Goal: Communication & Community: Connect with others

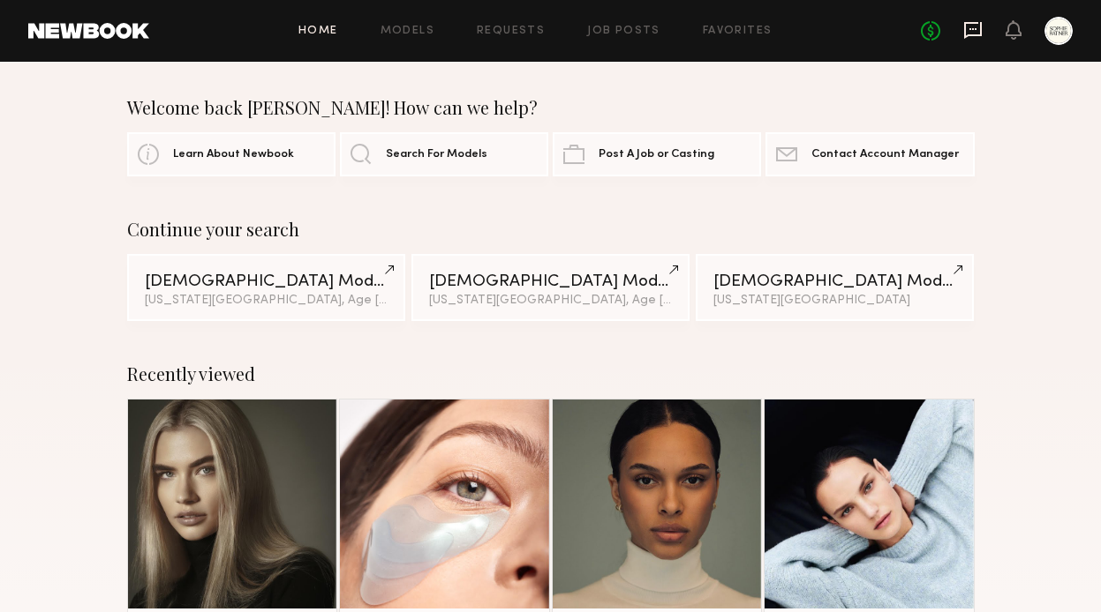
click at [971, 34] on icon at bounding box center [973, 30] width 18 height 17
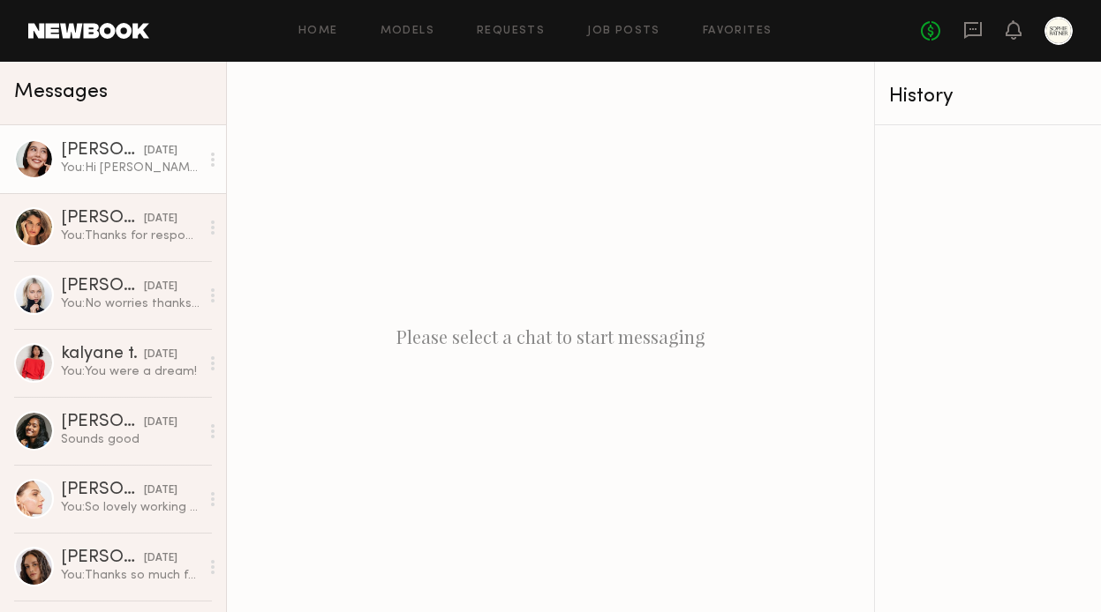
click at [142, 162] on div "You: Hi Asalia, we'd love to book for you our holiday campaign shooting in NYC!…" at bounding box center [130, 168] width 139 height 17
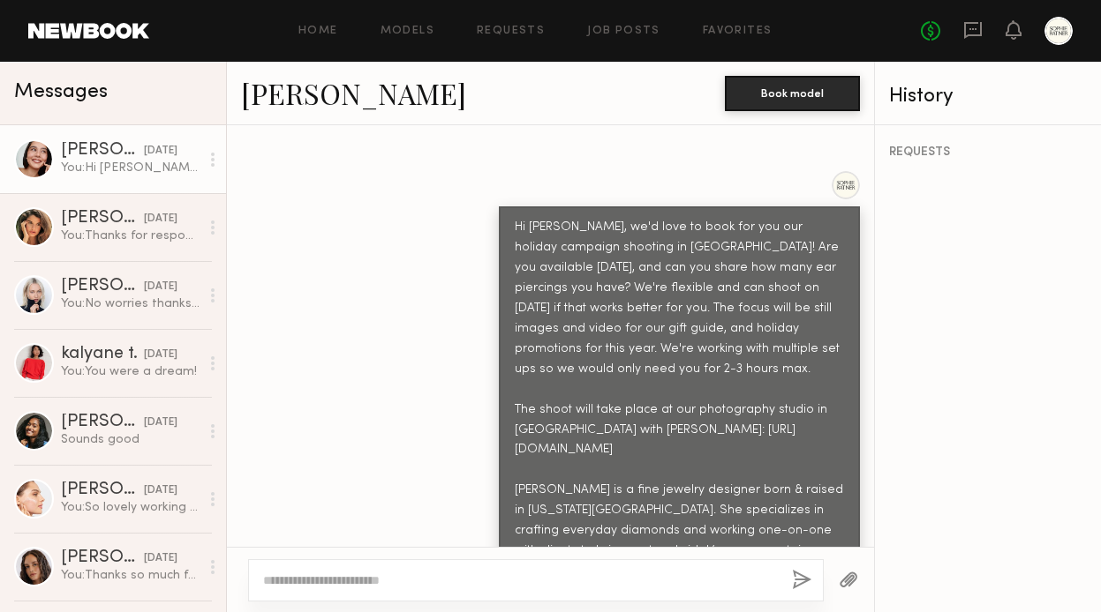
scroll to position [926, 0]
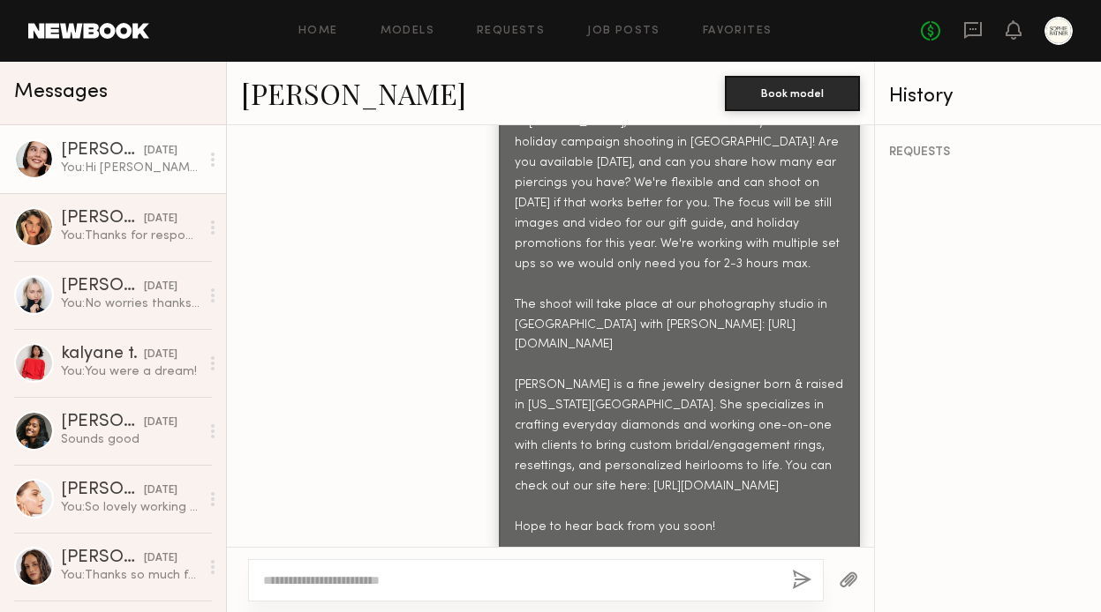
click at [514, 299] on div "Hi [PERSON_NAME], we'd love to book for you our holiday campaign shooting in [G…" at bounding box center [679, 324] width 361 height 447
click at [496, 575] on textarea at bounding box center [520, 581] width 515 height 18
type textarea "*"
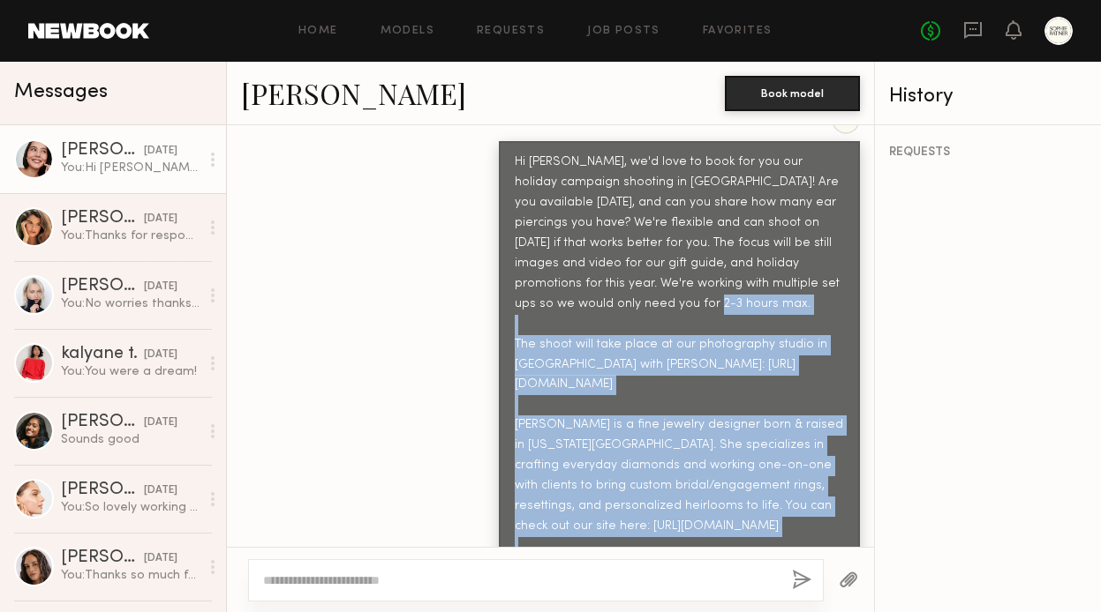
scroll to position [730, 0]
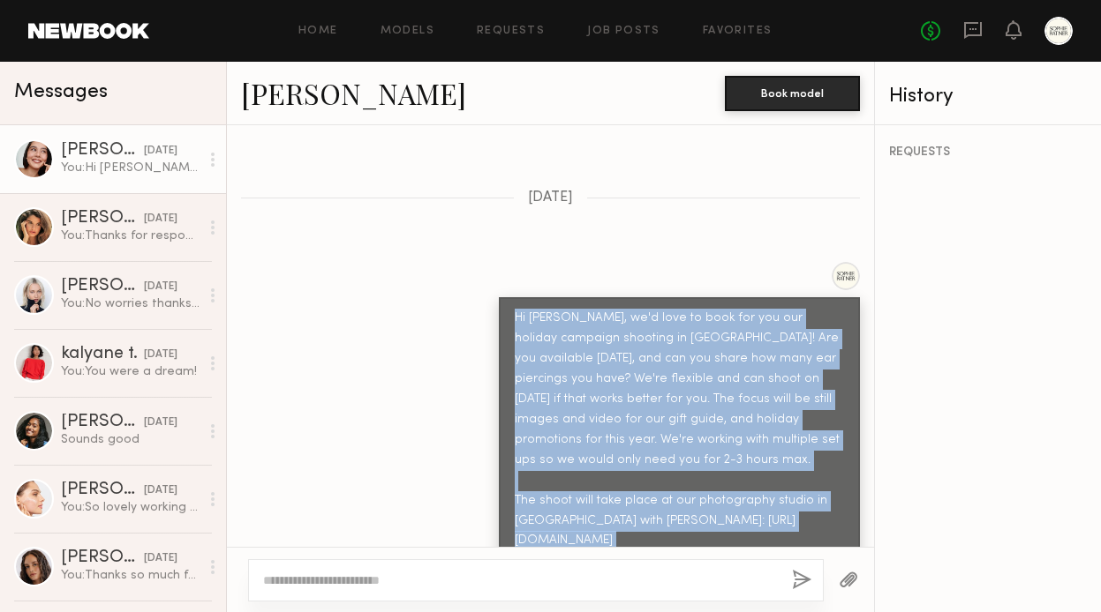
drag, startPoint x: 743, startPoint y: 514, endPoint x: 502, endPoint y: 274, distance: 339.5
click at [502, 274] on div "Hi [PERSON_NAME], we'd love to book for you our holiday campaign shooting in [G…" at bounding box center [679, 503] width 361 height 483
copy div "Hi Asalia, we'd love to book for you our holiday campaign shooting in NYC! Are …"
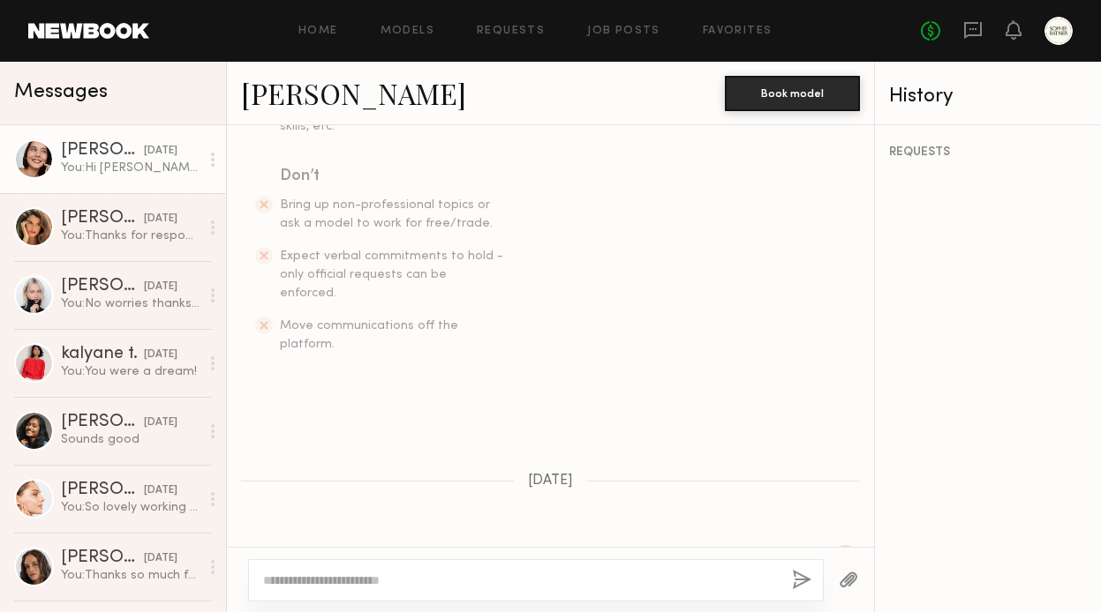
scroll to position [0, 0]
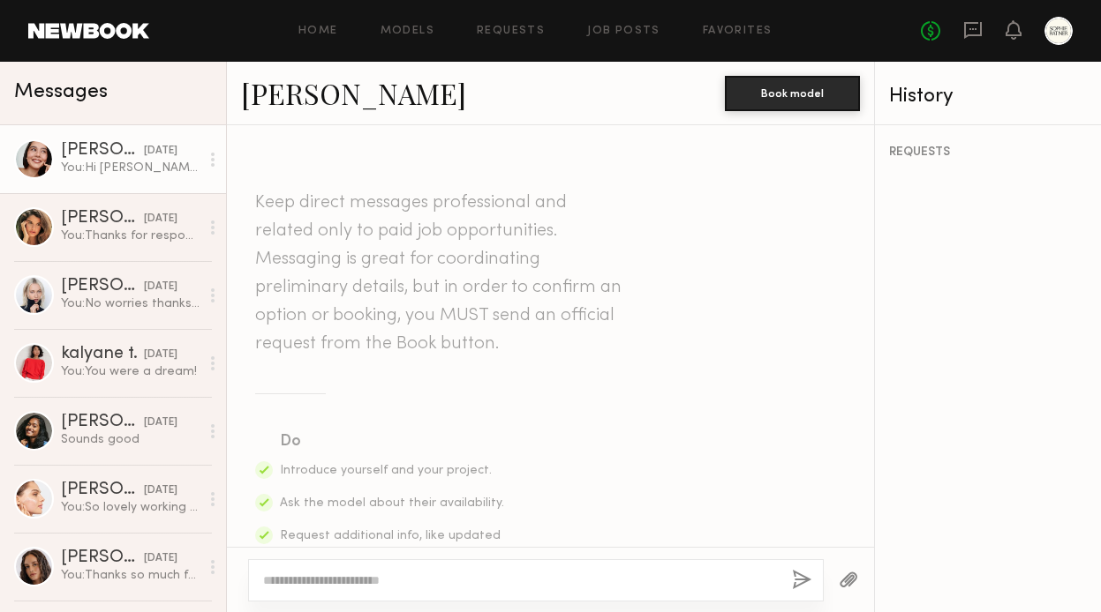
click at [730, 22] on div "Home Models Requests Job Posts Favorites Sign Out No fees up to $5,000" at bounding box center [610, 31] width 923 height 28
click at [732, 34] on link "Favorites" at bounding box center [737, 31] width 70 height 11
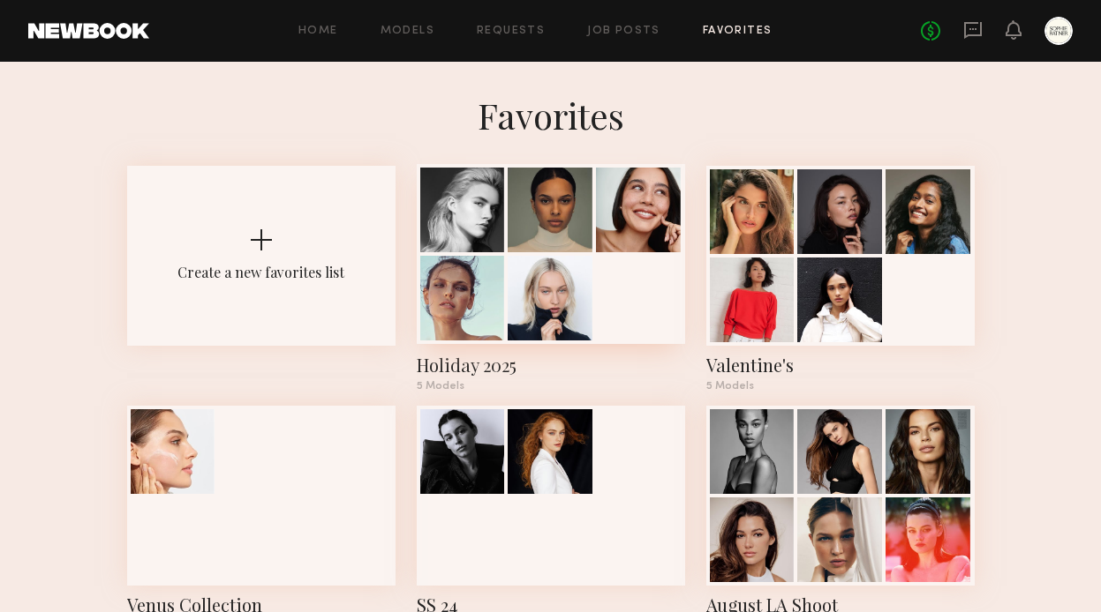
click at [568, 211] on div at bounding box center [549, 210] width 85 height 85
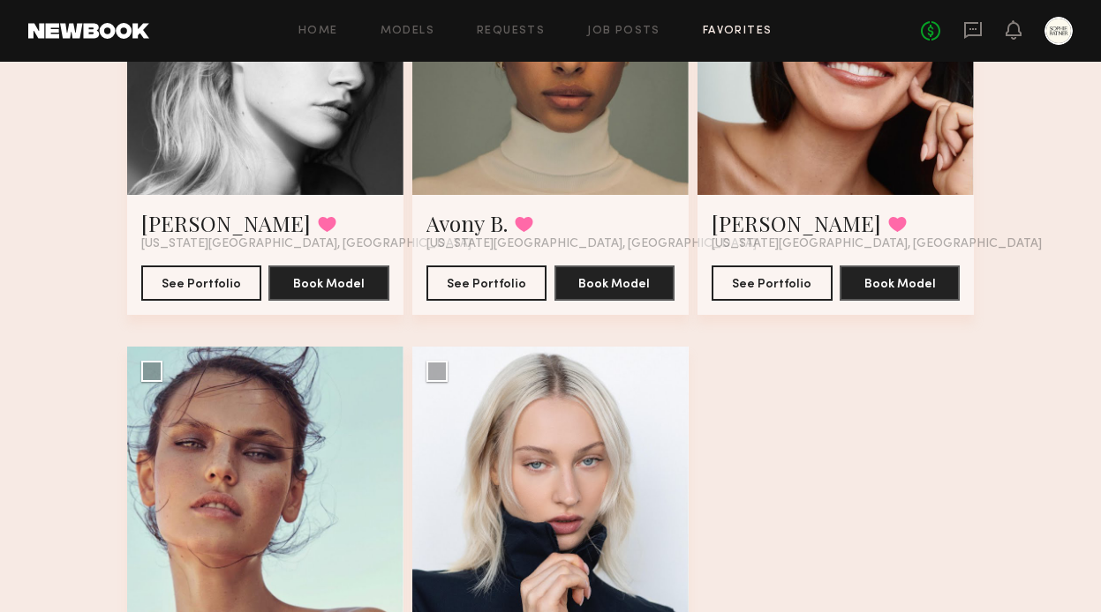
scroll to position [175, 0]
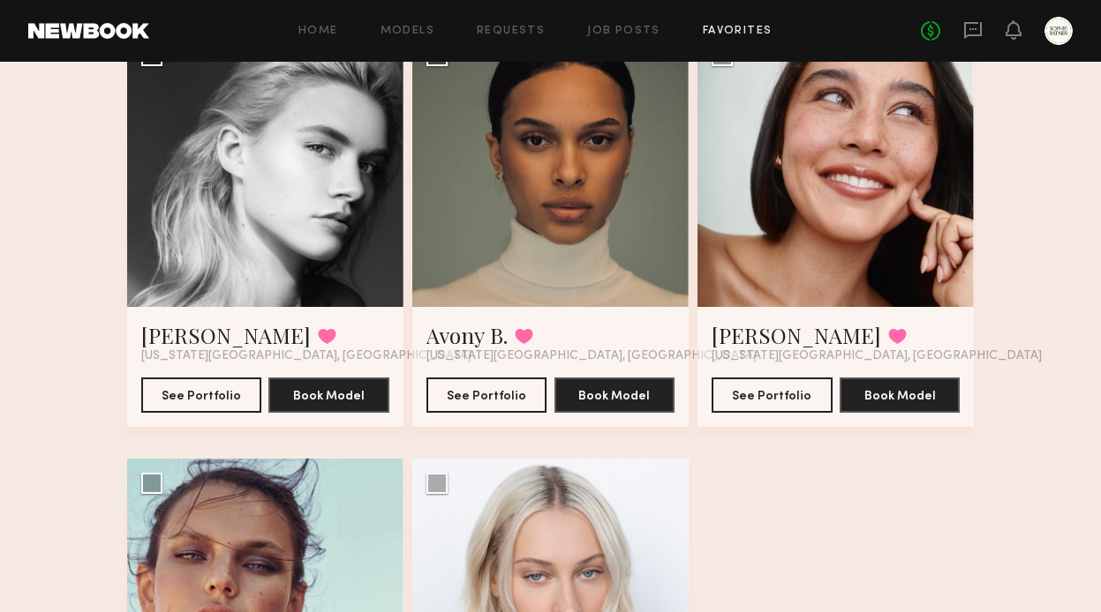
click at [590, 172] on div at bounding box center [550, 169] width 276 height 276
click at [504, 233] on div at bounding box center [550, 169] width 276 height 276
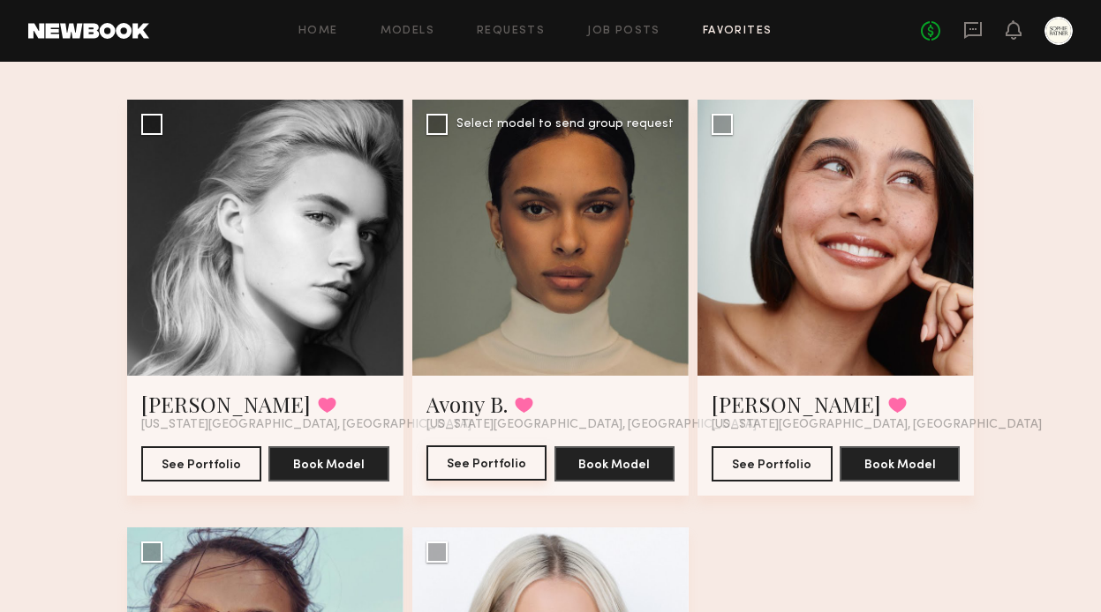
click at [496, 449] on button "See Portfolio" at bounding box center [486, 463] width 121 height 35
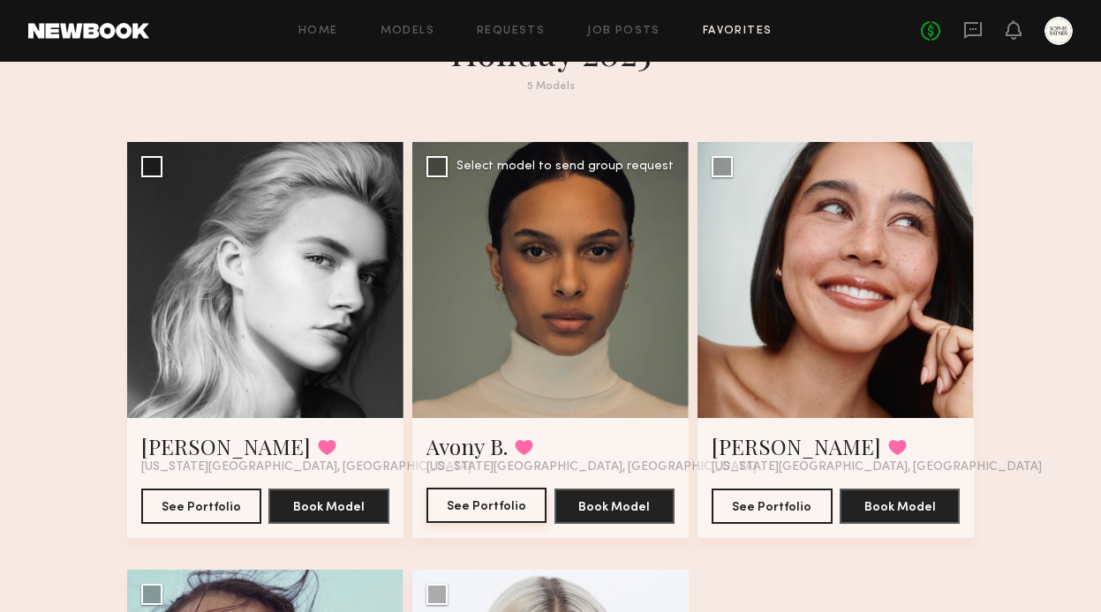
scroll to position [67, 0]
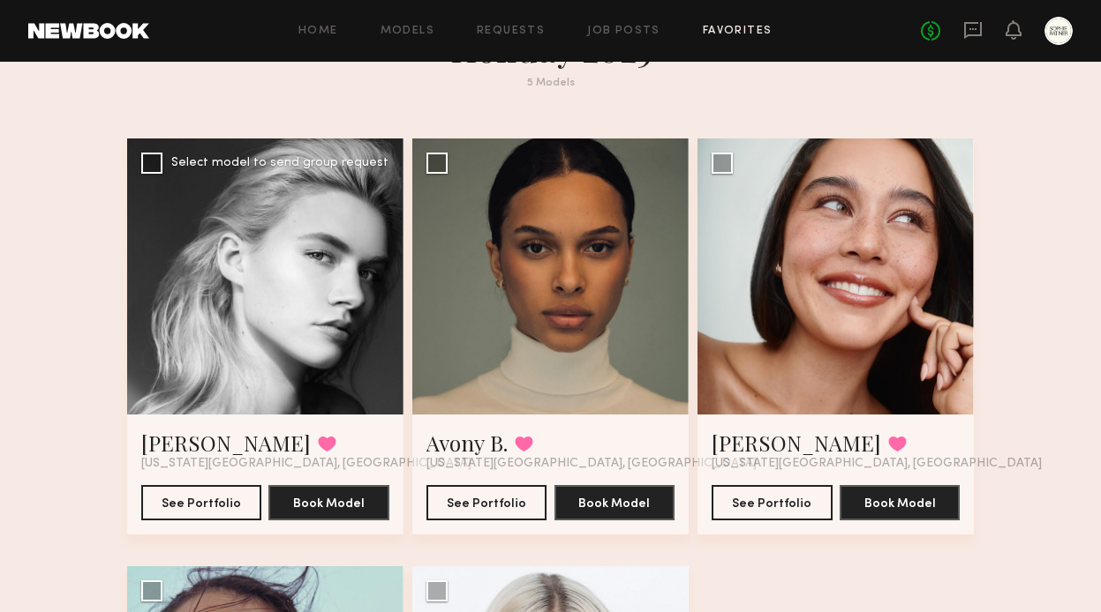
click at [297, 334] on div at bounding box center [265, 277] width 276 height 276
click at [222, 247] on div at bounding box center [265, 277] width 276 height 276
click at [217, 503] on button "See Portfolio" at bounding box center [201, 502] width 121 height 35
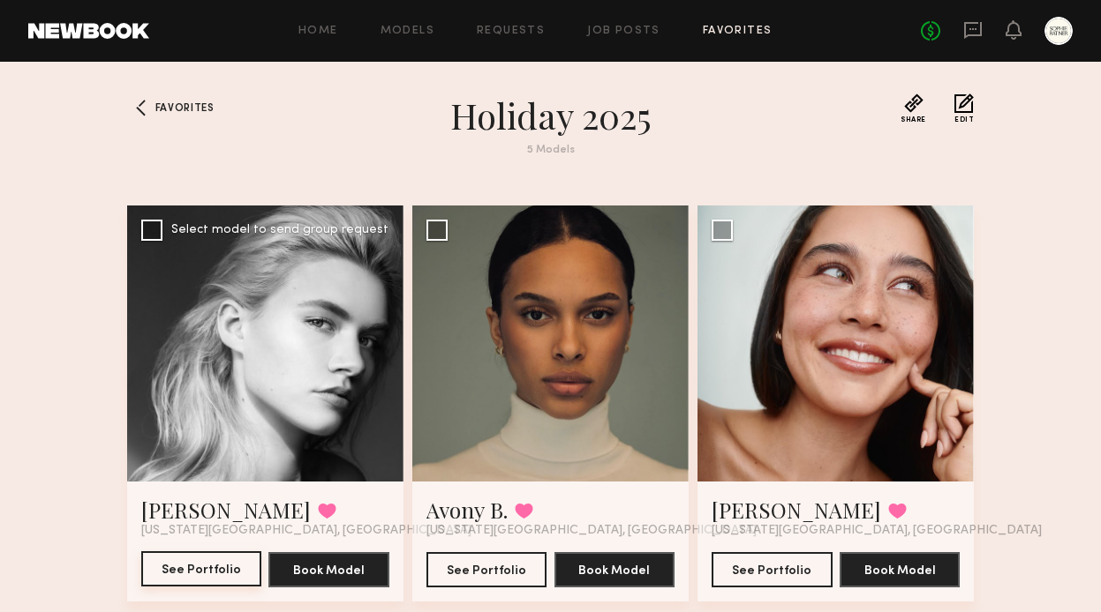
click at [216, 563] on button "See Portfolio" at bounding box center [201, 569] width 121 height 35
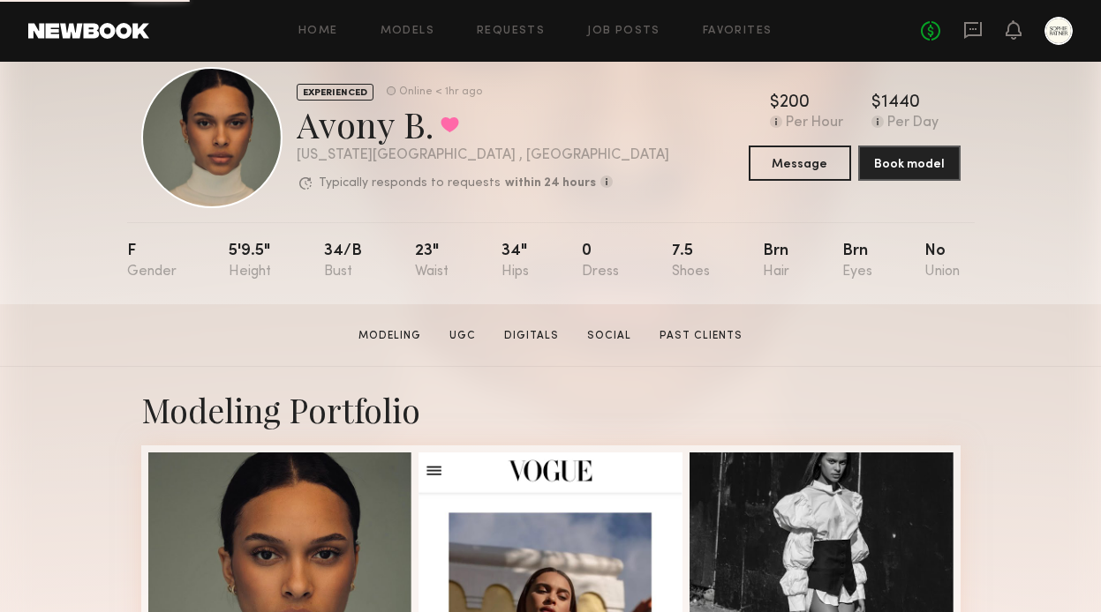
scroll to position [48, 0]
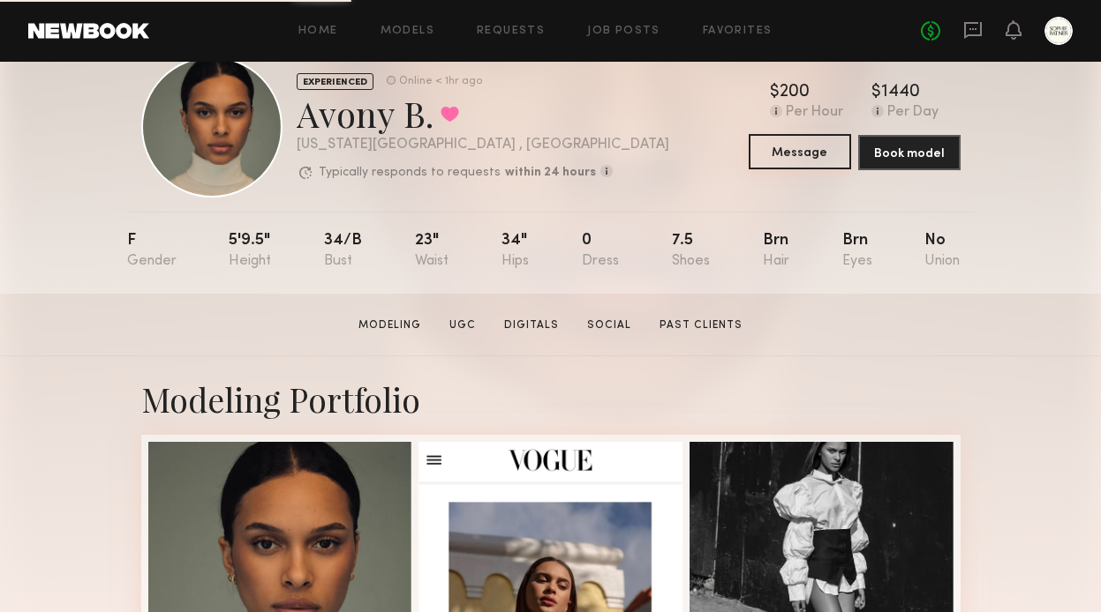
click at [800, 146] on button "Message" at bounding box center [799, 151] width 102 height 35
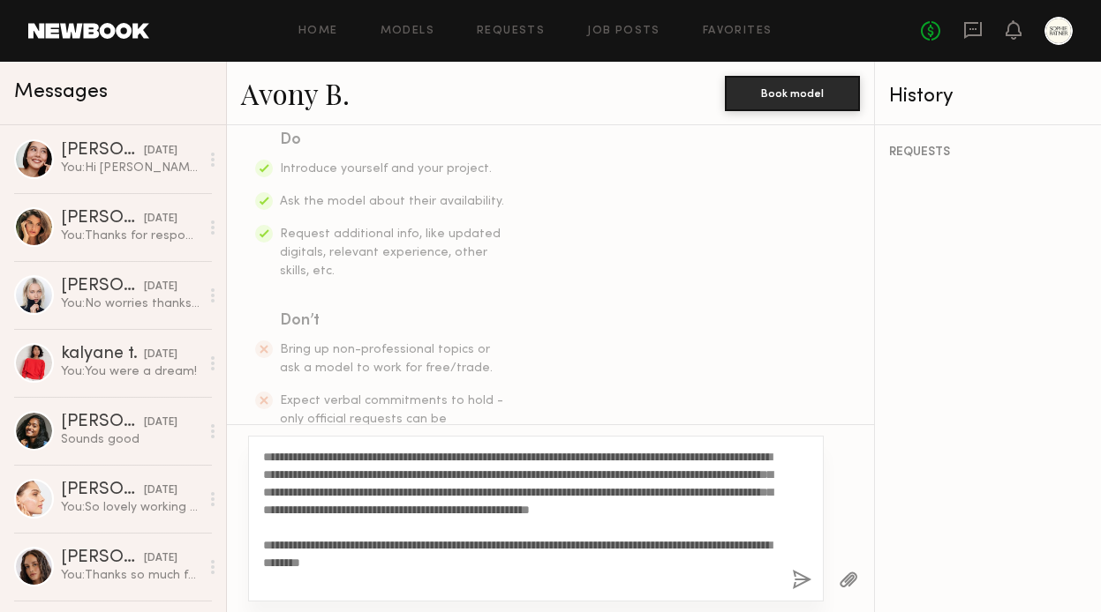
click at [303, 447] on div "**********" at bounding box center [535, 519] width 575 height 166
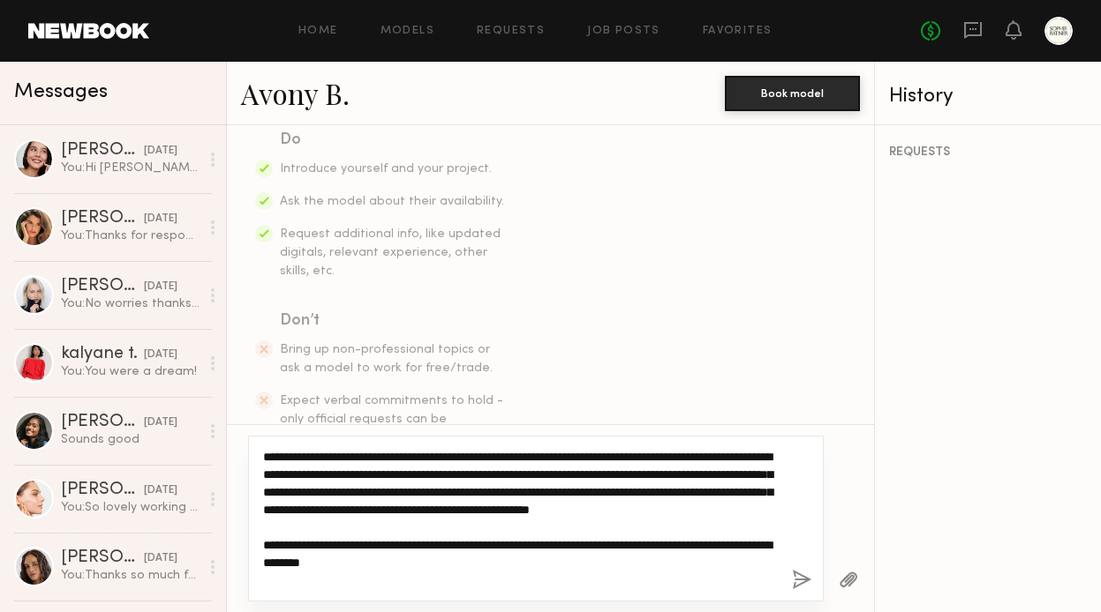
click at [298, 452] on textarea "**********" at bounding box center [520, 518] width 515 height 141
click at [351, 472] on textarea "**********" at bounding box center [520, 518] width 515 height 141
click at [373, 492] on textarea "**********" at bounding box center [520, 518] width 515 height 141
click at [579, 512] on textarea "**********" at bounding box center [520, 518] width 515 height 141
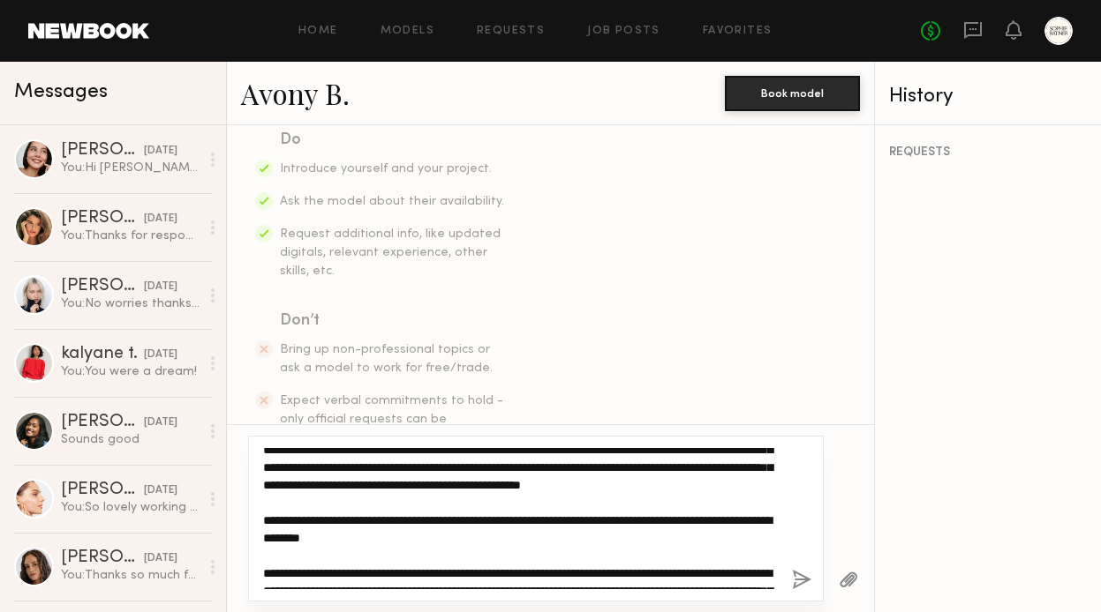
scroll to position [29, 0]
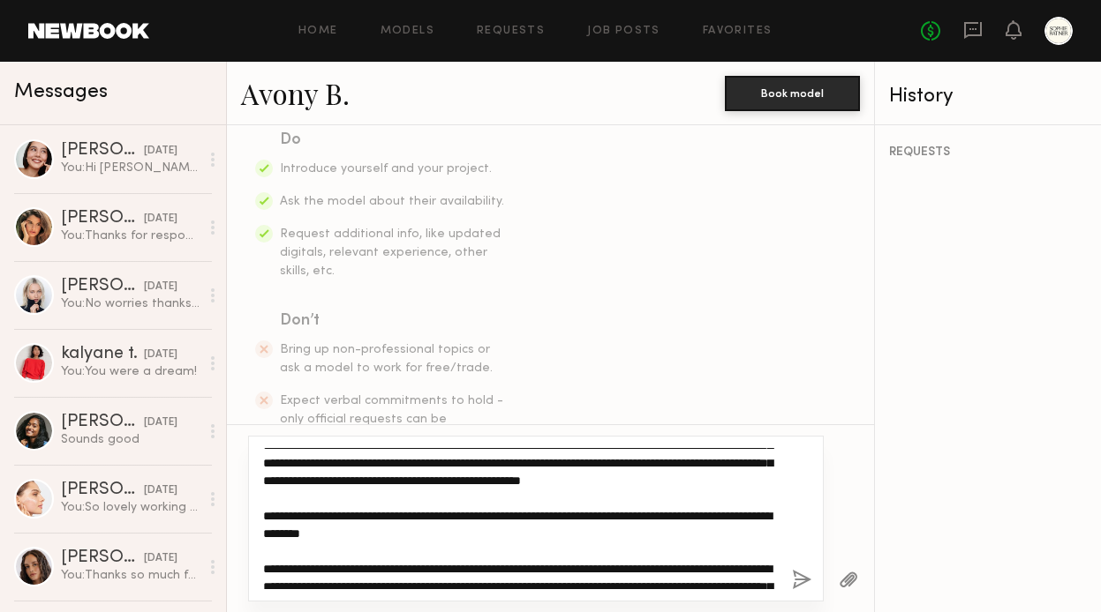
click at [530, 509] on textarea "**********" at bounding box center [520, 518] width 515 height 141
click at [439, 498] on textarea "**********" at bounding box center [520, 518] width 515 height 141
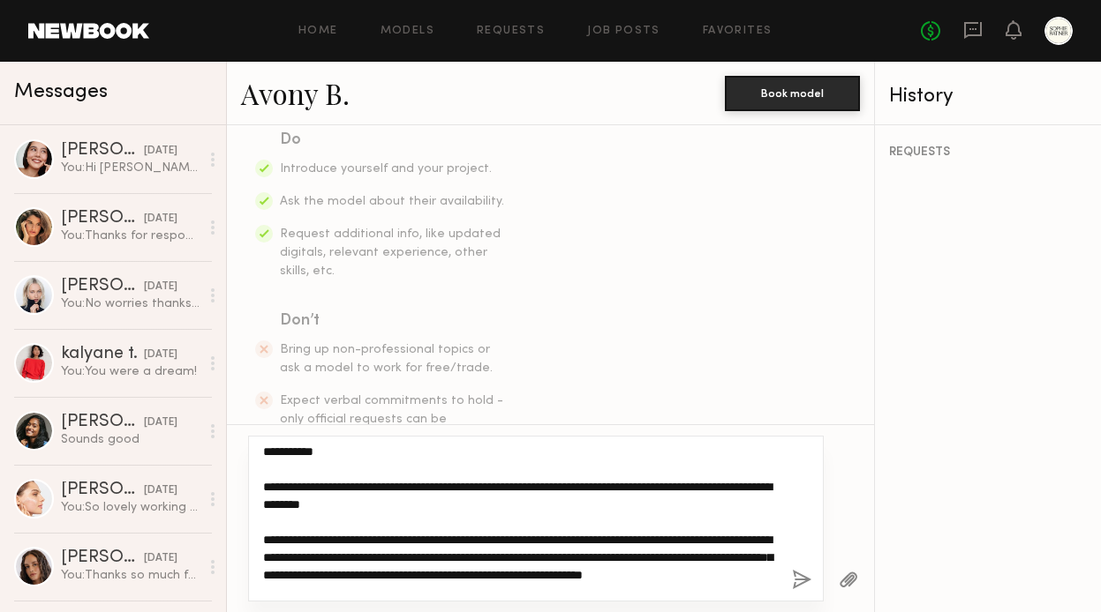
scroll to position [141, 0]
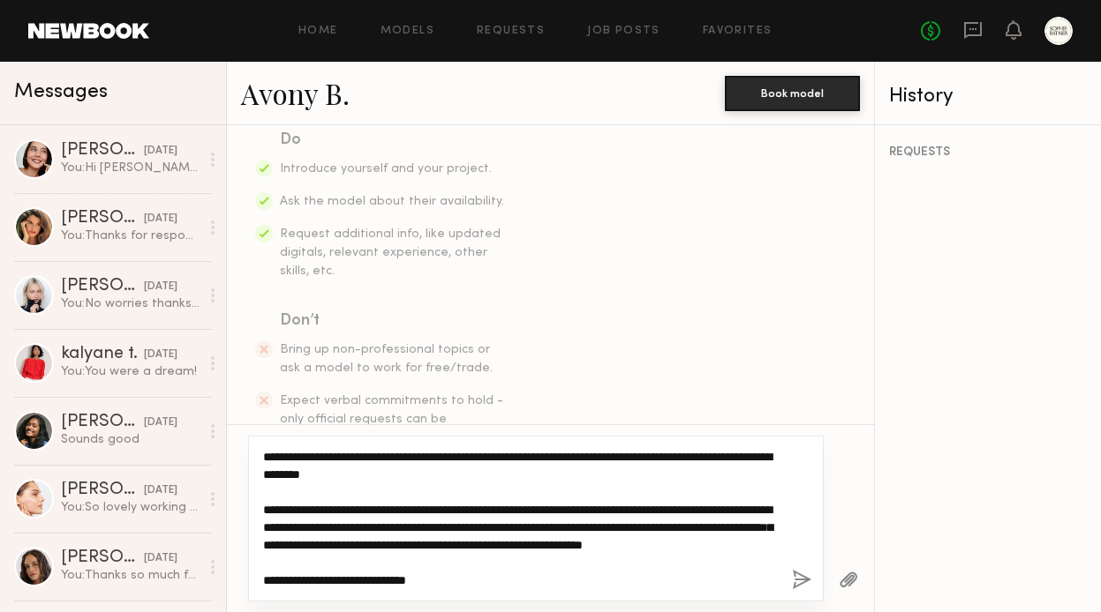
type textarea "**********"
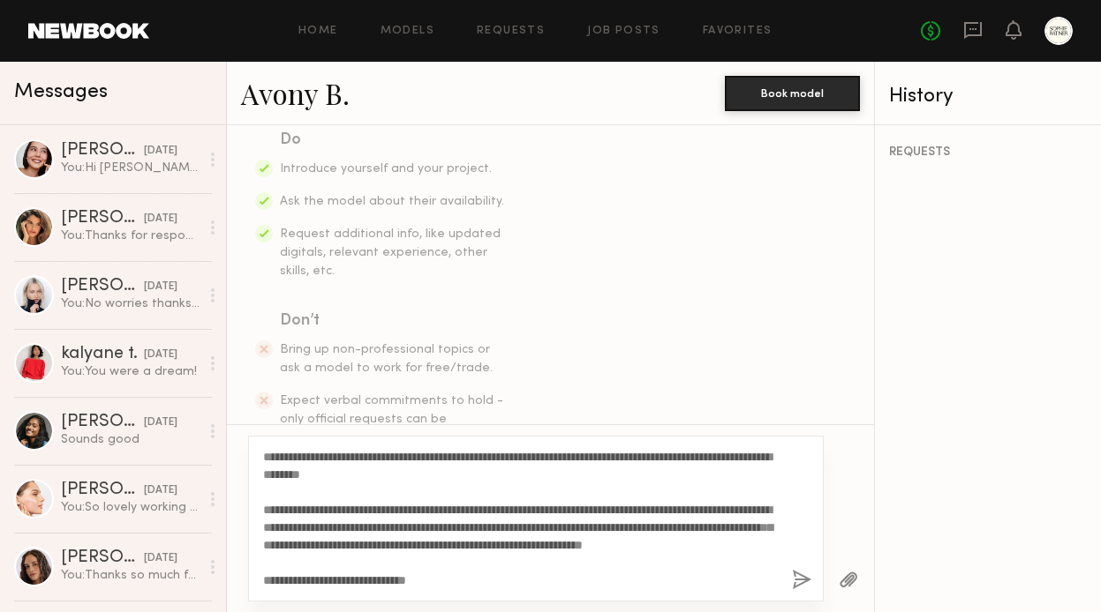
click at [798, 579] on button "button" at bounding box center [801, 581] width 19 height 22
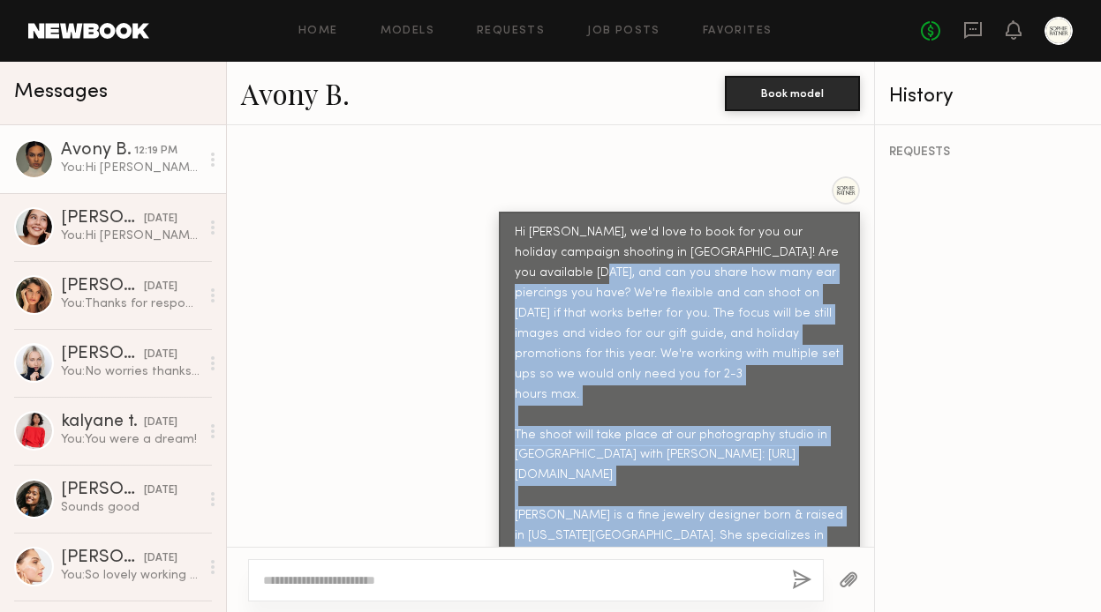
scroll to position [730, 0]
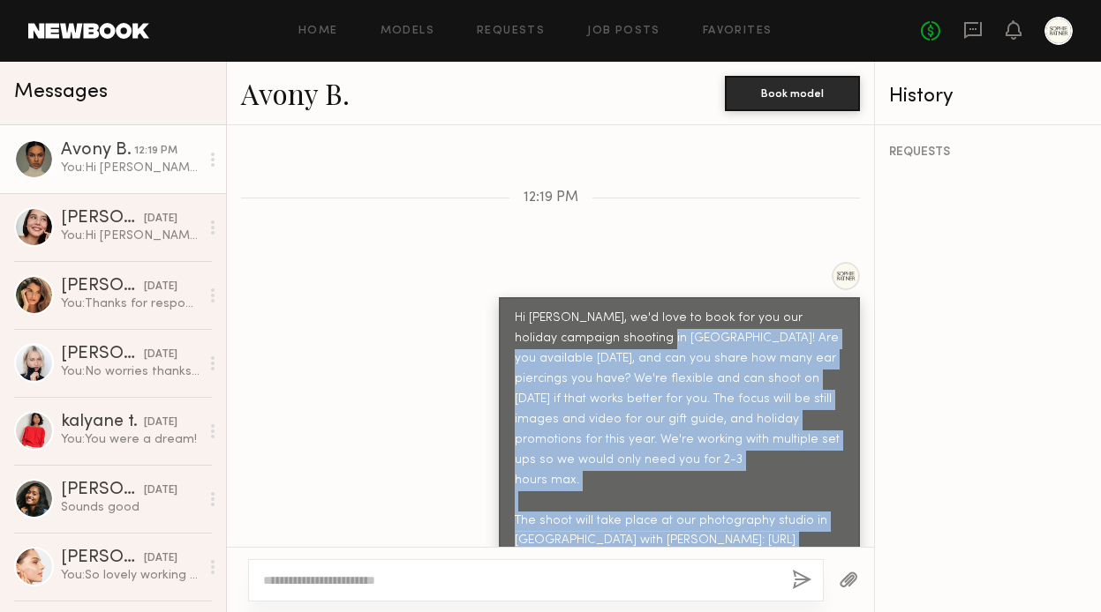
drag, startPoint x: 716, startPoint y: 512, endPoint x: 610, endPoint y: 321, distance: 218.1
click at [610, 321] on div "Hi [PERSON_NAME], we'd love to book for you our holiday campaign shooting in [G…" at bounding box center [679, 532] width 329 height 446
copy div "Are you available [DATE], and can you share how many ear piercings you have? We…"
click at [738, 490] on div "Hi [PERSON_NAME], we'd love to book for you our holiday campaign shooting in [G…" at bounding box center [679, 532] width 329 height 446
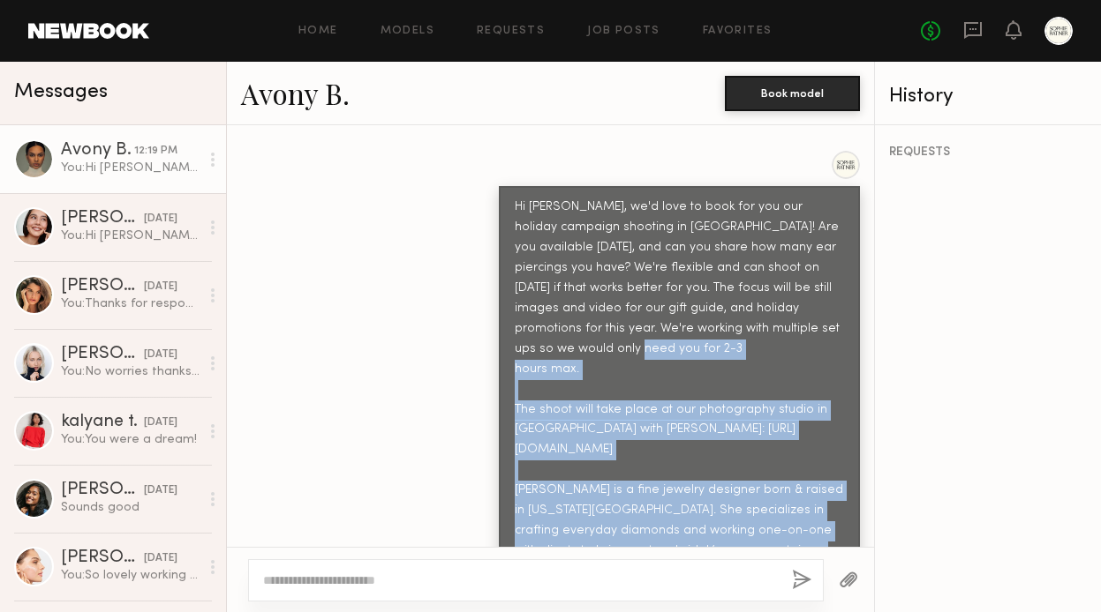
scroll to position [796, 0]
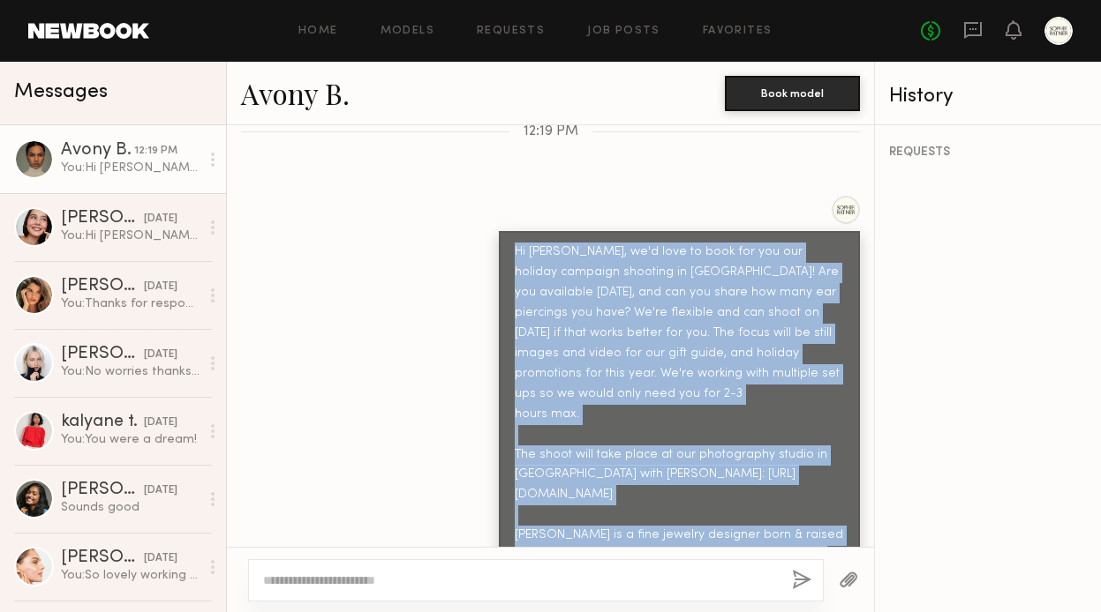
drag, startPoint x: 721, startPoint y: 517, endPoint x: 497, endPoint y: 237, distance: 359.2
click at [497, 237] on div "Hi [PERSON_NAME], we'd love to book for you our holiday campaign shooting in [G…" at bounding box center [550, 447] width 647 height 503
copy div "Hi [PERSON_NAME], we'd love to book for you our holiday campaign shooting in [G…"
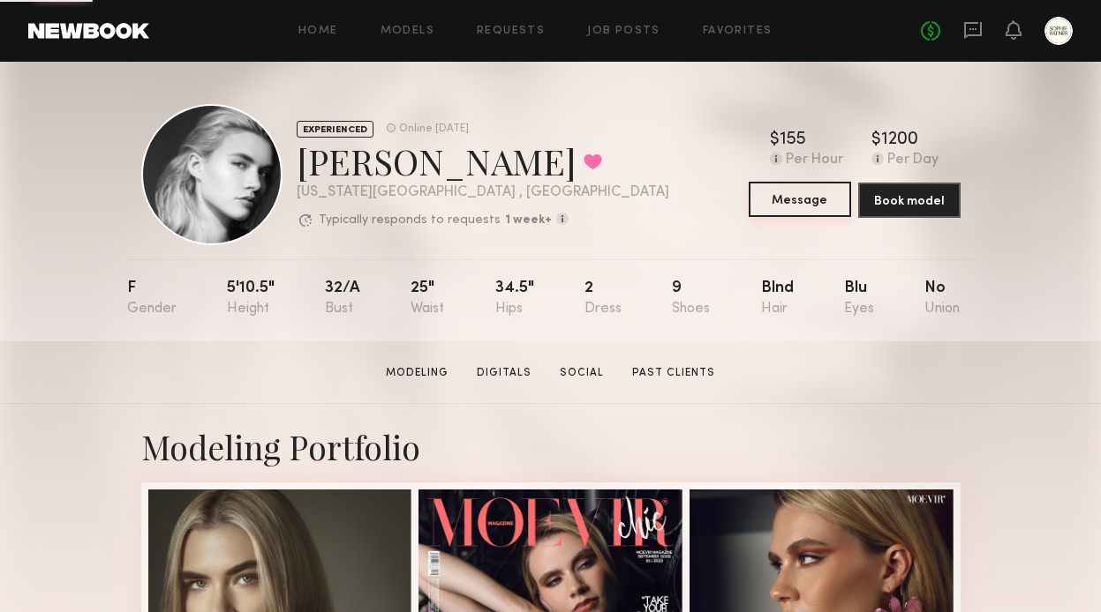
click at [807, 194] on button "Message" at bounding box center [799, 199] width 102 height 35
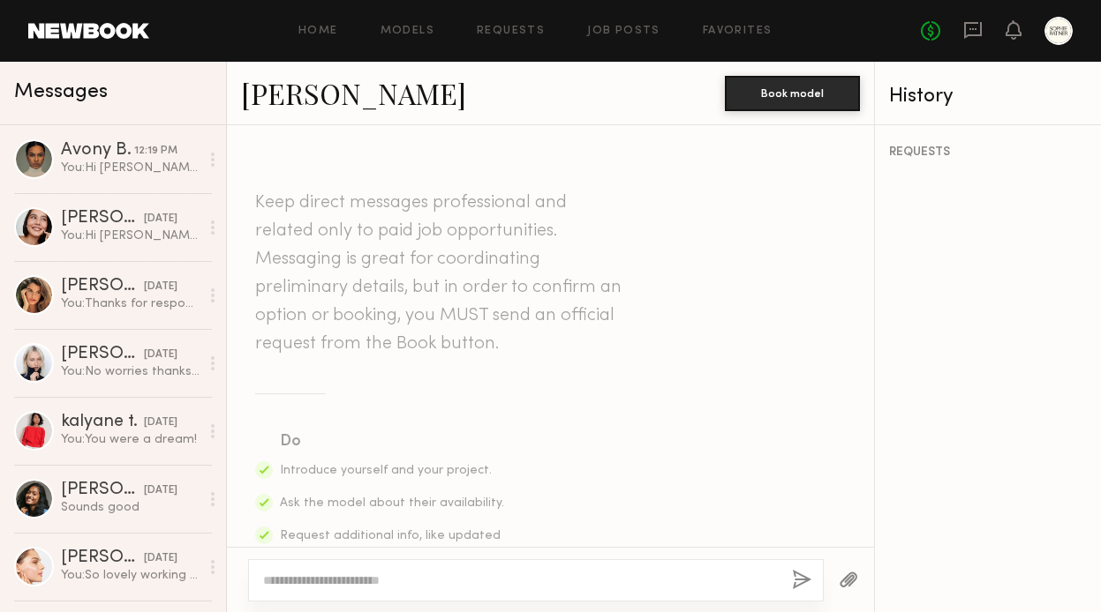
click at [458, 577] on textarea at bounding box center [520, 581] width 515 height 18
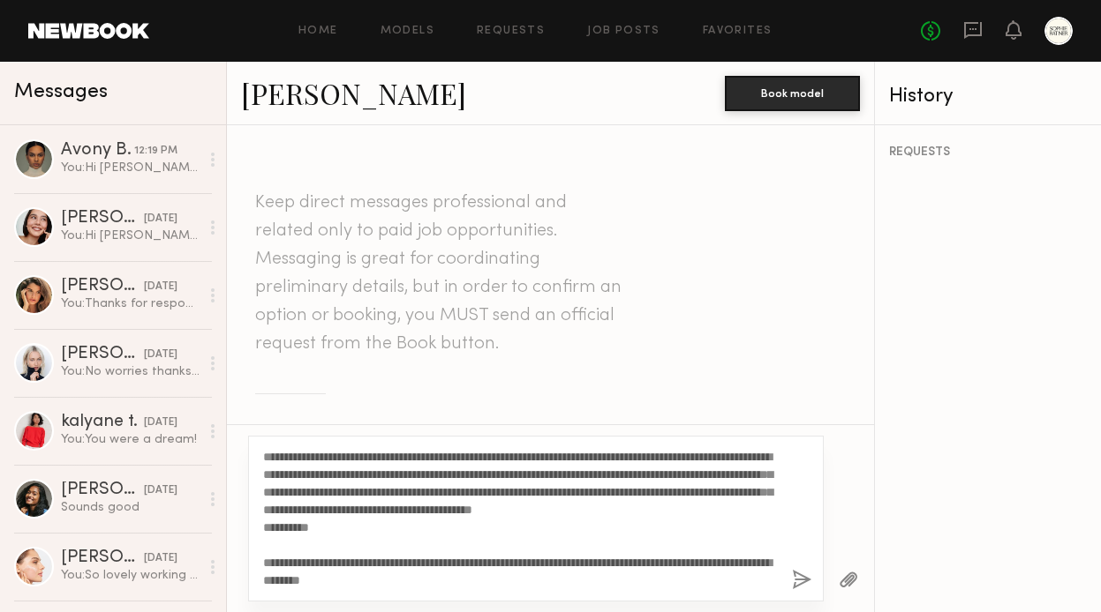
click at [295, 456] on textarea "**********" at bounding box center [520, 518] width 515 height 141
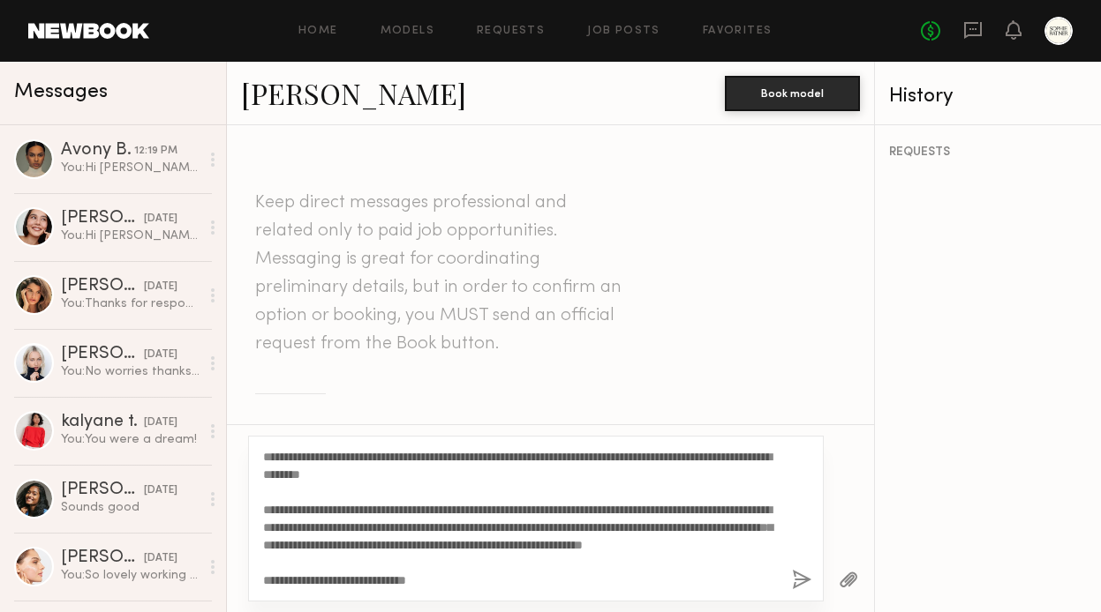
scroll to position [20, 0]
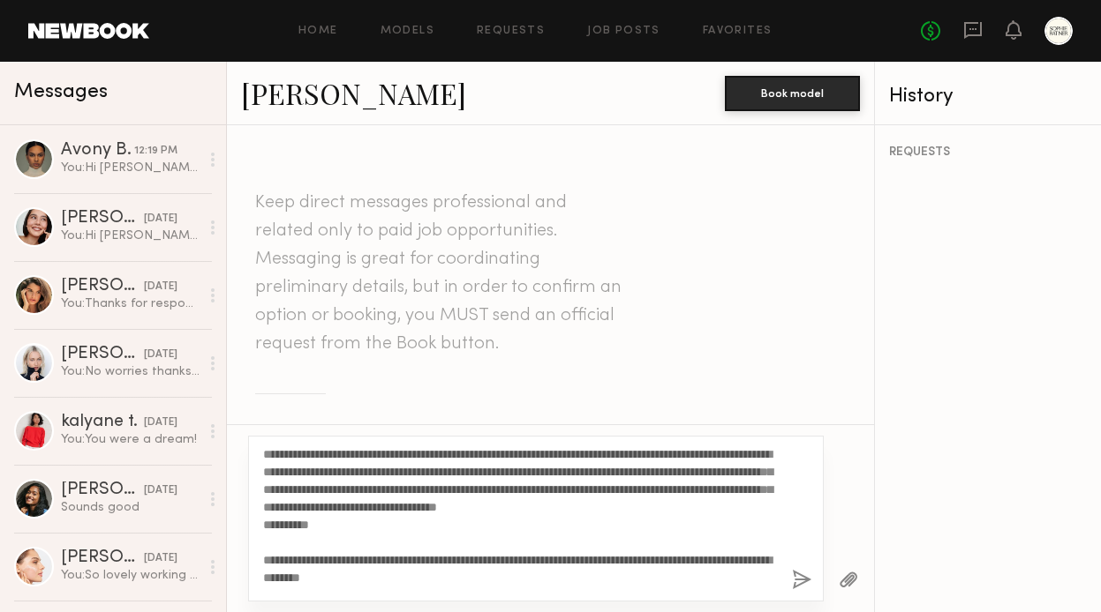
type textarea "**********"
click at [801, 577] on button "button" at bounding box center [801, 581] width 19 height 22
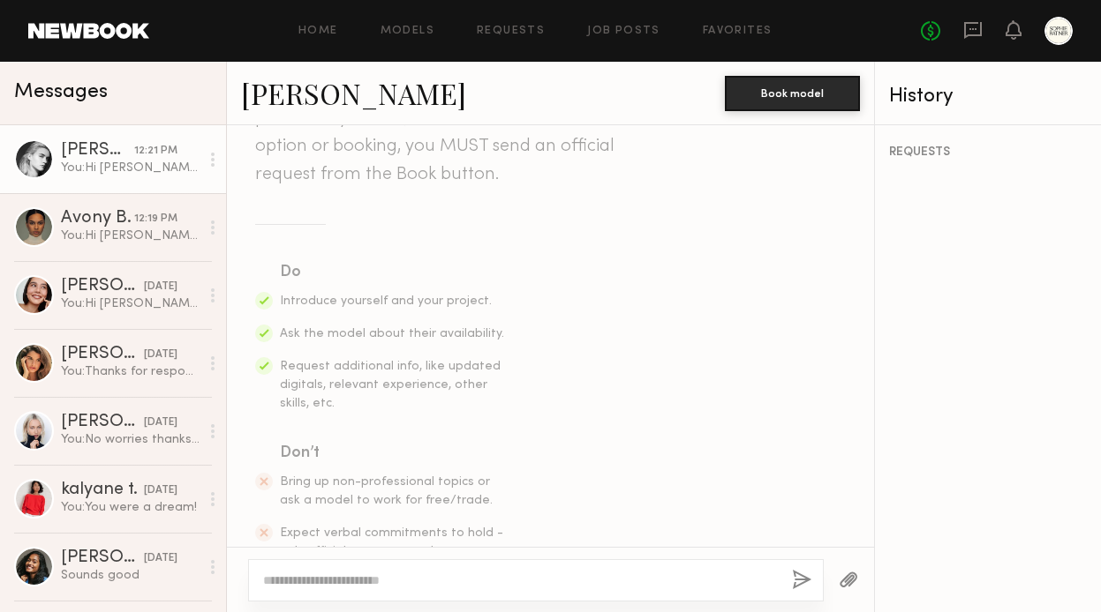
scroll to position [0, 0]
